Goal: Information Seeking & Learning: Find specific fact

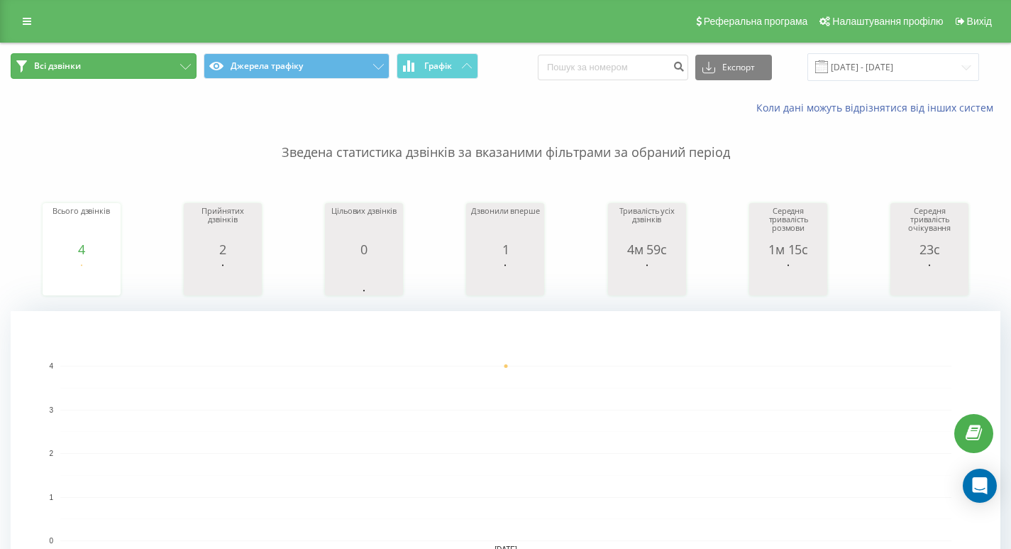
click at [127, 72] on button "Всі дзвінки" at bounding box center [104, 66] width 186 height 26
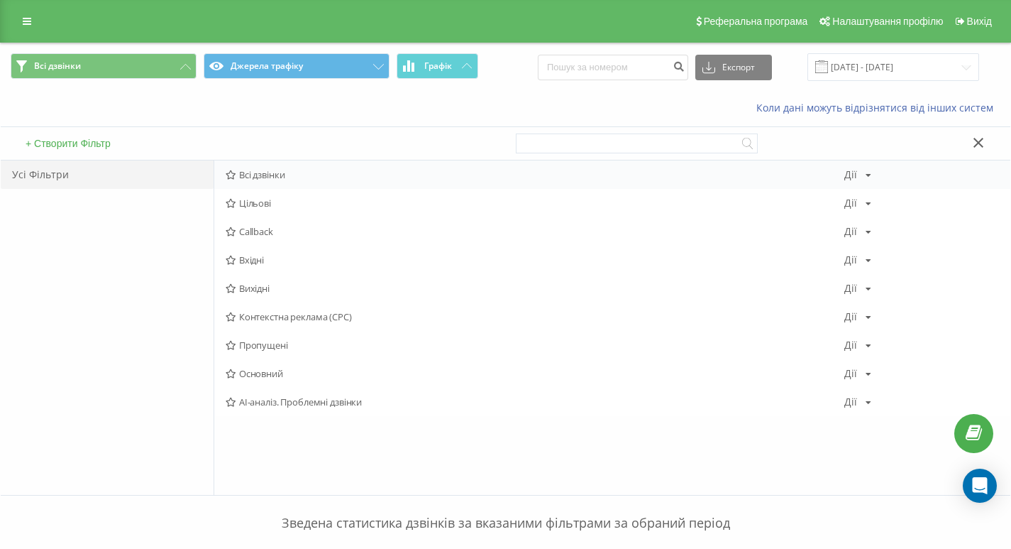
click at [287, 168] on div "Всі дзвінки [PERSON_NAME] Копіювати Видалити За замовчуванням Поділитися" at bounding box center [612, 174] width 796 height 28
click at [50, 180] on div "Усі Фільтри" at bounding box center [107, 174] width 213 height 28
click at [51, 175] on div "Усі Фільтри" at bounding box center [107, 174] width 213 height 28
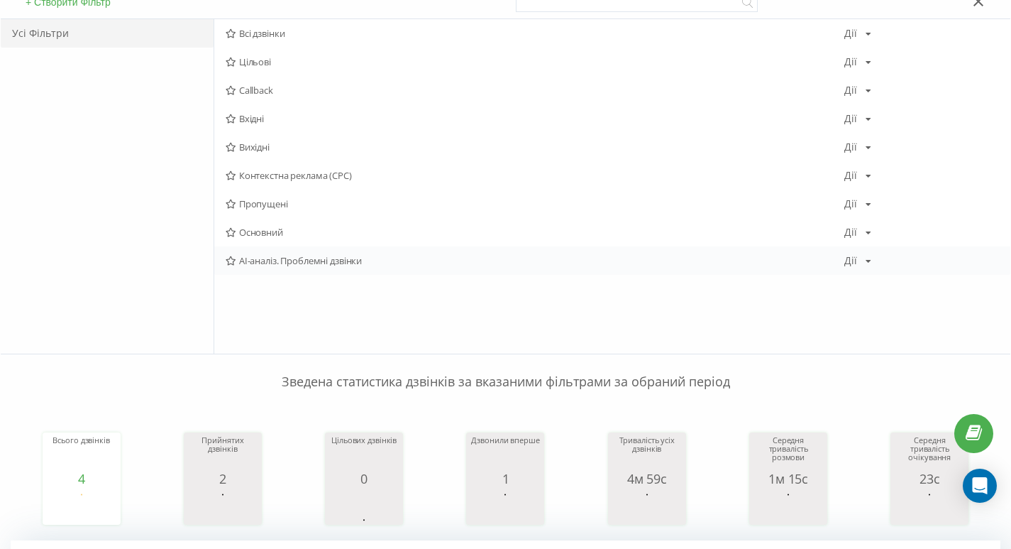
scroll to position [142, 0]
drag, startPoint x: 647, startPoint y: 307, endPoint x: 544, endPoint y: 177, distance: 165.3
click at [544, 177] on span "Контекстна реклама (CPC)" at bounding box center [535, 175] width 619 height 10
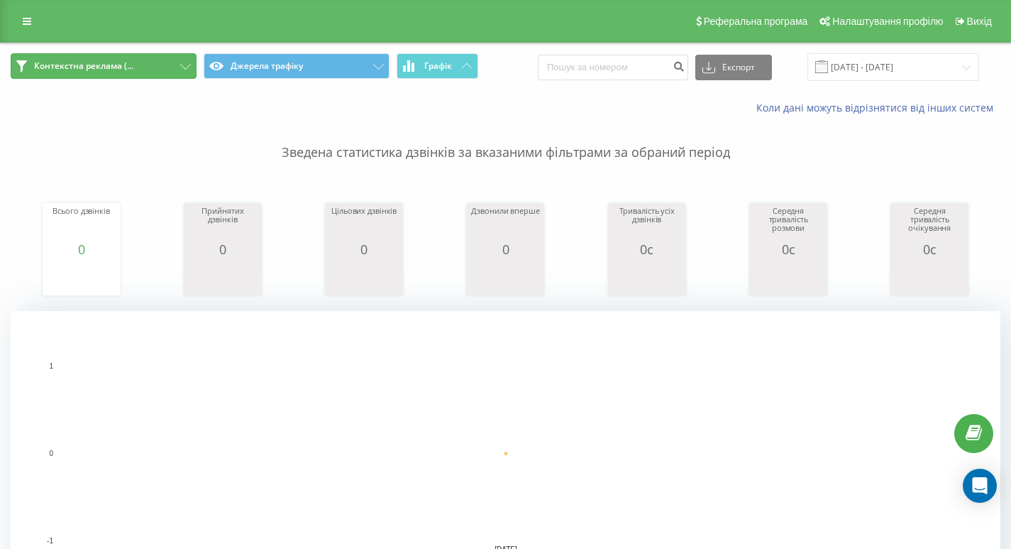
click at [172, 61] on button "Контекстна реклама (..." at bounding box center [104, 66] width 186 height 26
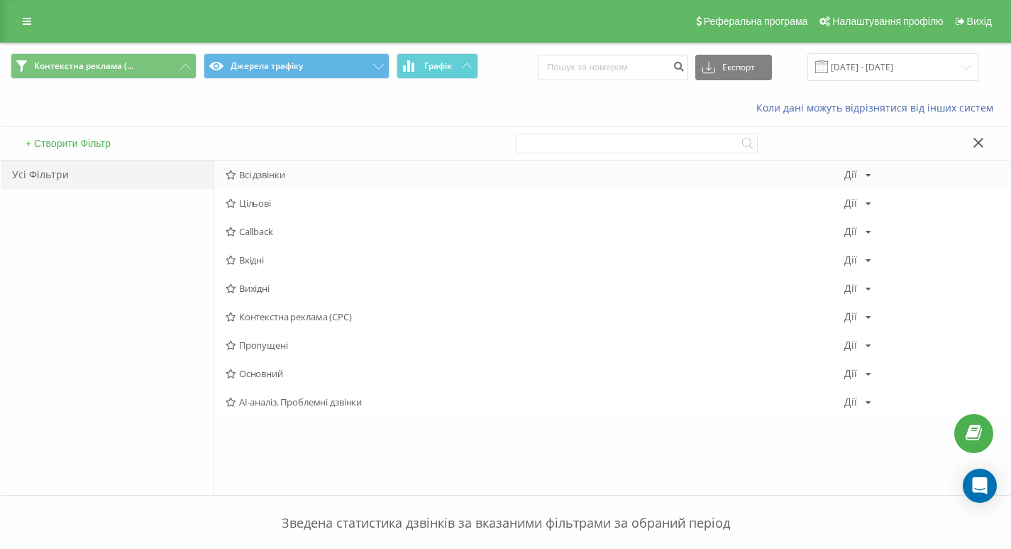
click at [270, 177] on span "Всі дзвінки" at bounding box center [535, 175] width 619 height 10
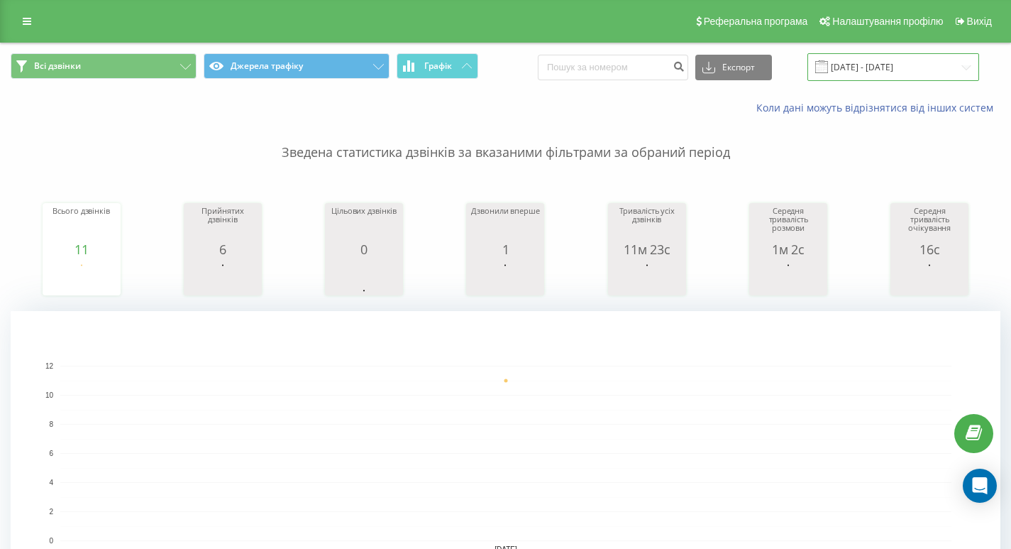
click at [878, 75] on input "[DATE] - [DATE]" at bounding box center [894, 67] width 172 height 28
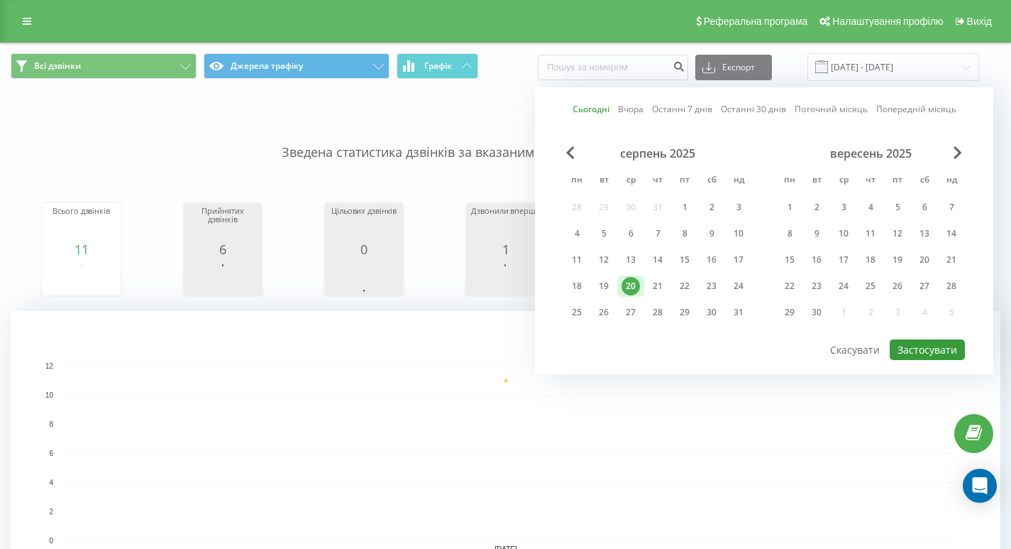
click at [912, 350] on button "Застосувати" at bounding box center [927, 349] width 75 height 21
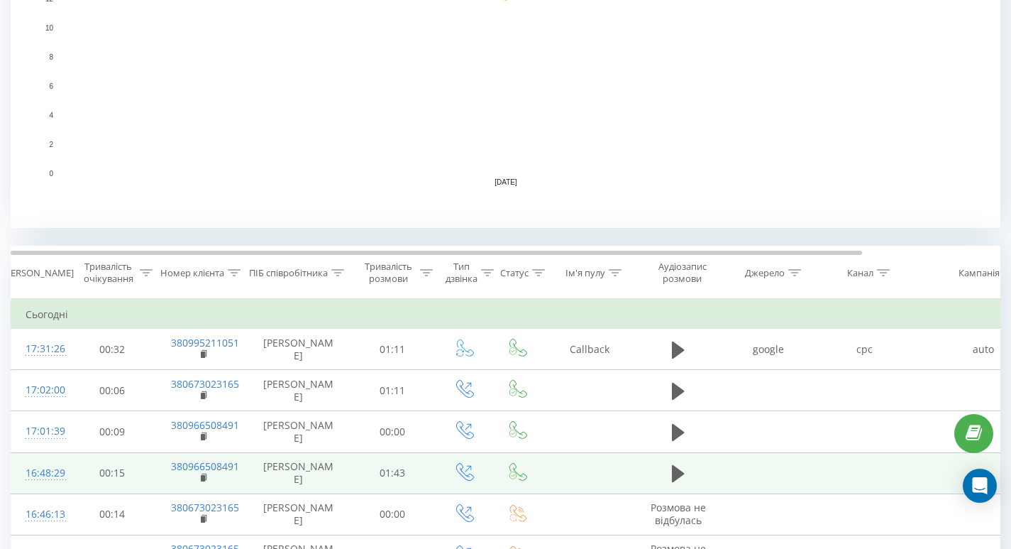
scroll to position [497, 0]
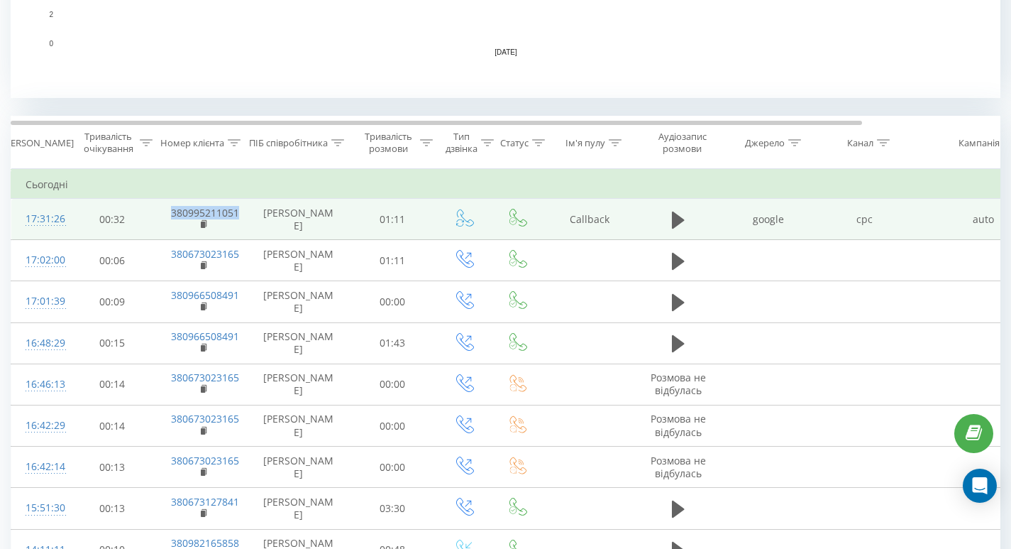
drag, startPoint x: 248, startPoint y: 207, endPoint x: 154, endPoint y: 207, distance: 93.7
click at [154, 207] on tr "17:31:26 00:32 380995211051 [PERSON_NAME] 01:11 Callback google cpc auto (not p…" at bounding box center [586, 219] width 1150 height 41
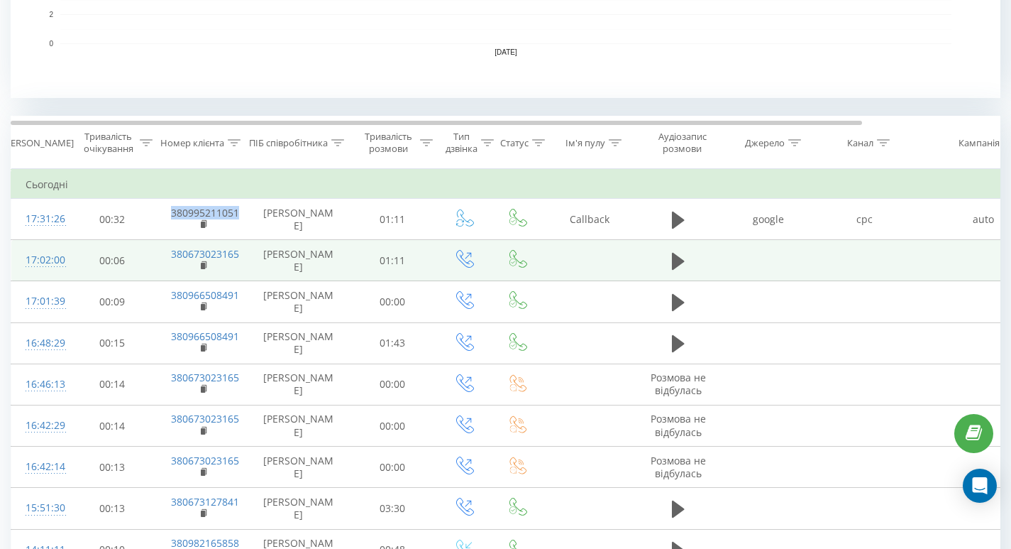
copy tr "380995211051"
